Goal: Use online tool/utility: Utilize a website feature to perform a specific function

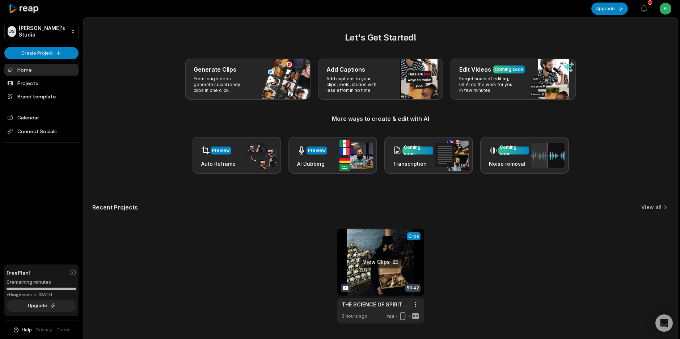
click at [388, 242] on link at bounding box center [381, 276] width 87 height 95
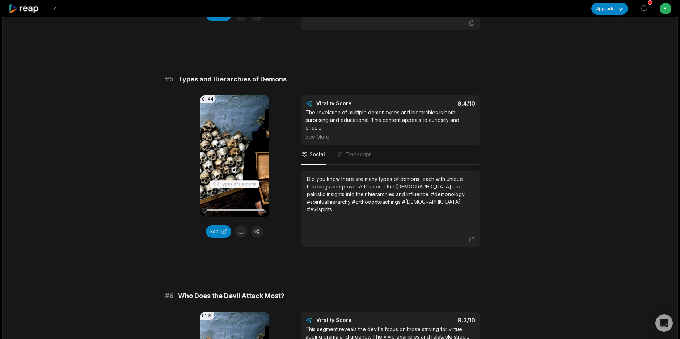
scroll to position [869, 0]
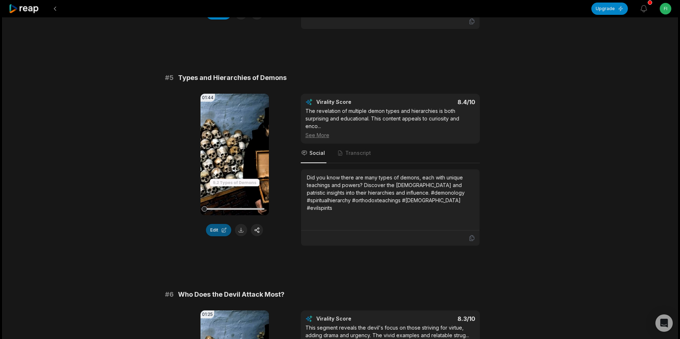
click at [215, 224] on button "Edit" at bounding box center [218, 230] width 25 height 12
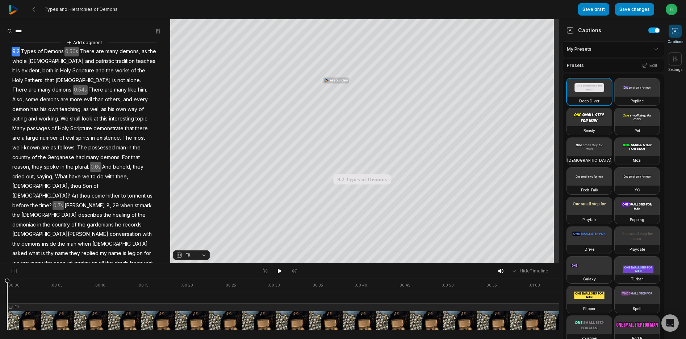
click at [59, 50] on span "Demons" at bounding box center [53, 52] width 21 height 10
click at [73, 61] on button "Remove gap" at bounding box center [73, 62] width 46 height 11
